Goal: Go to known website: Access a specific website the user already knows

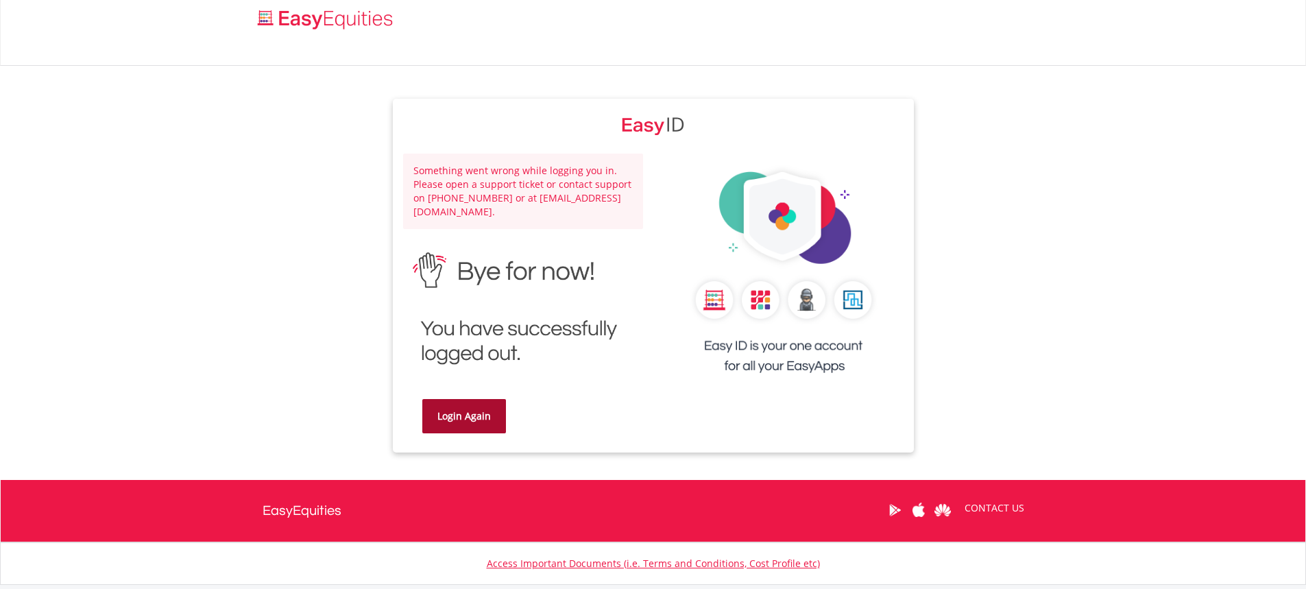
click at [464, 413] on link "Login Again" at bounding box center [464, 416] width 84 height 34
click at [353, 14] on img "Home page" at bounding box center [326, 19] width 143 height 23
